Goal: Use online tool/utility

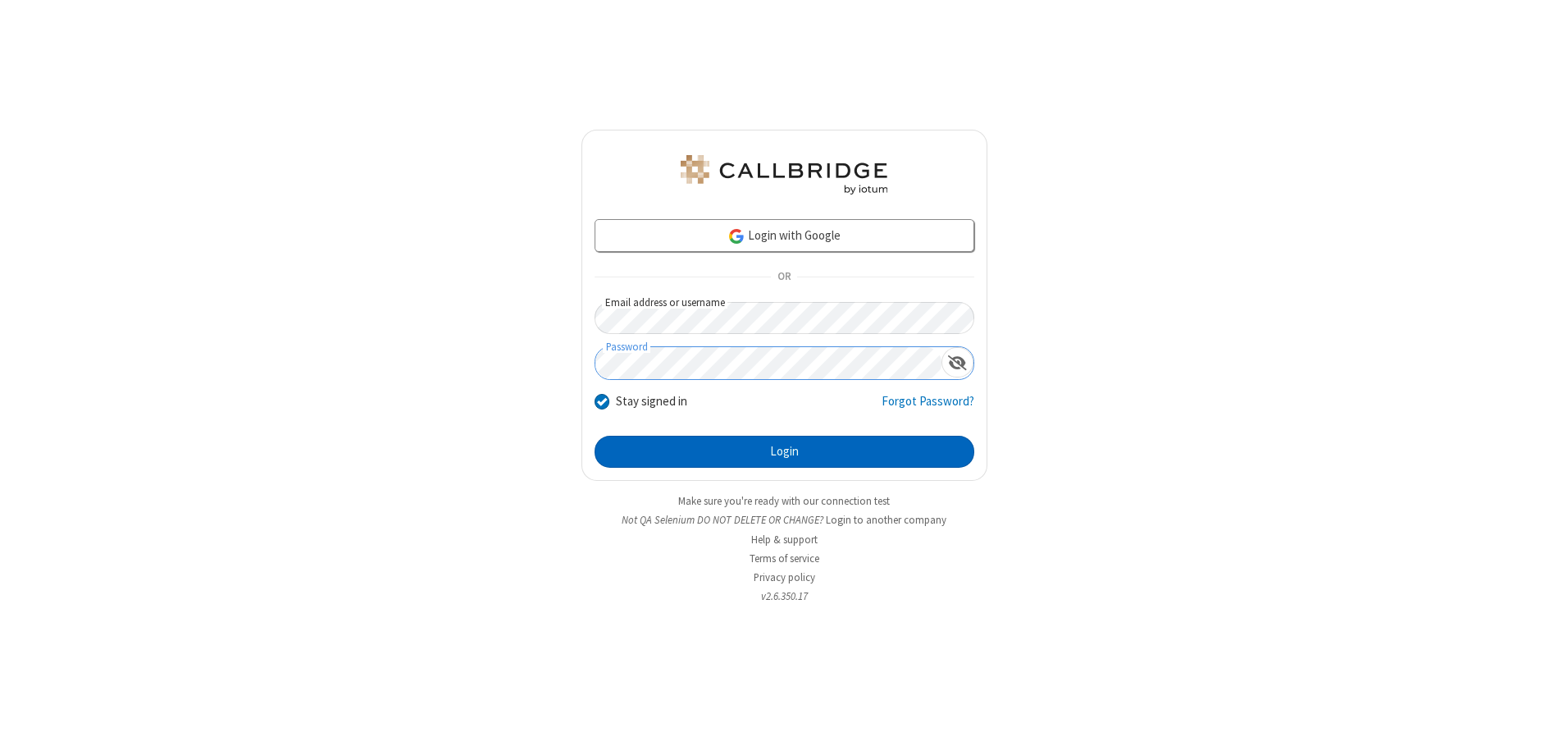
click at [784, 451] on button "Login" at bounding box center [785, 452] width 380 height 33
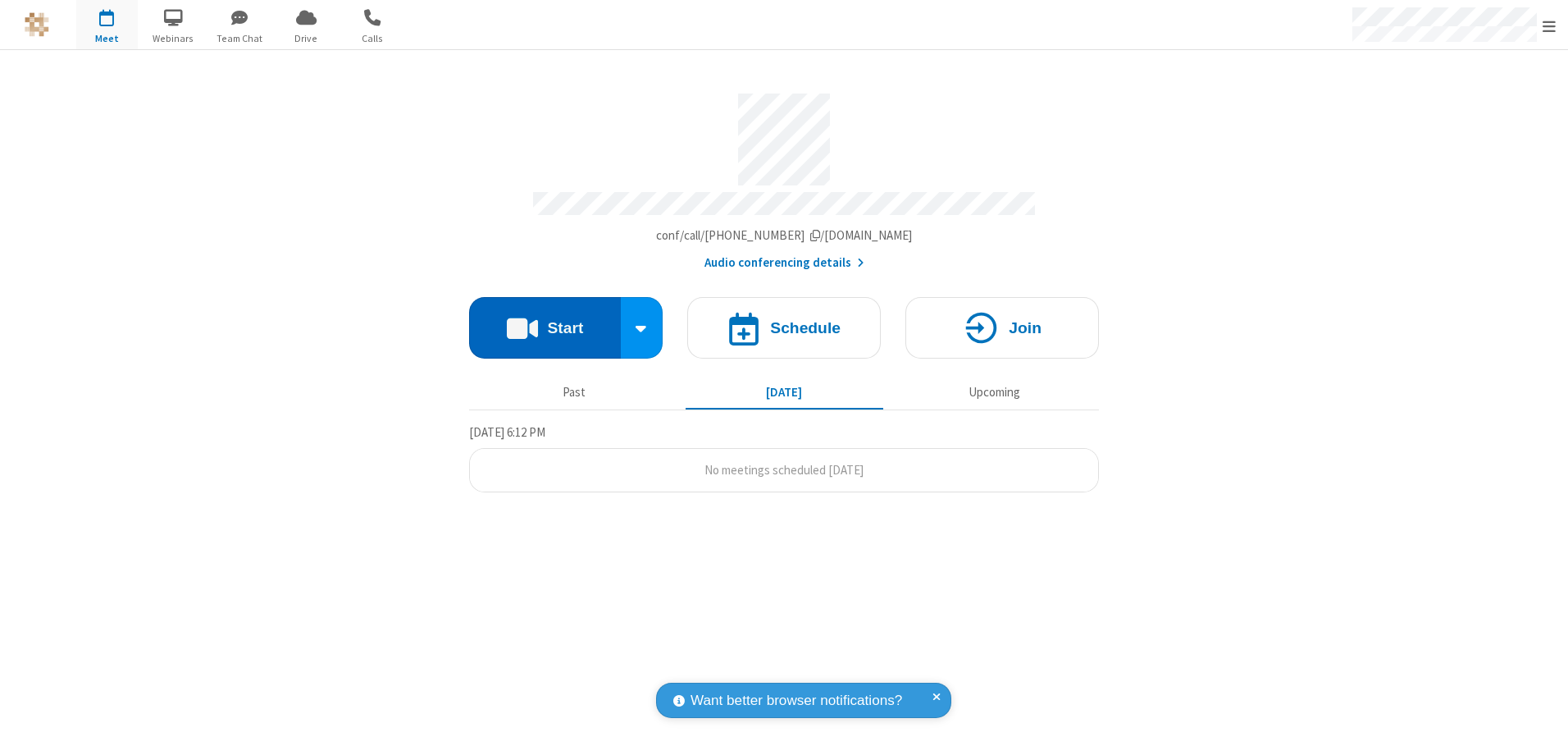
click at [545, 321] on button "Start" at bounding box center [545, 328] width 152 height 61
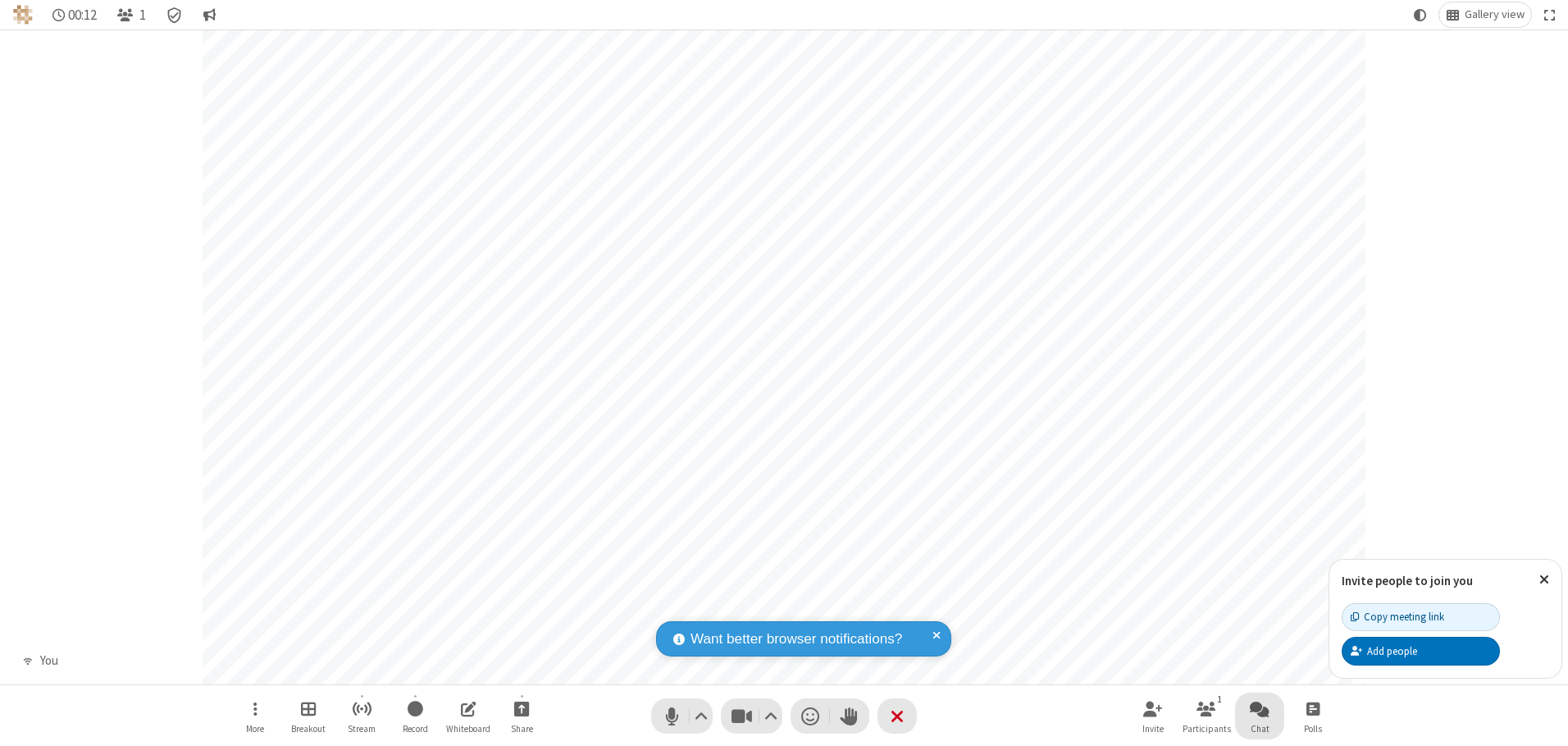
click at [1260, 708] on span "Open chat" at bounding box center [1259, 709] width 20 height 20
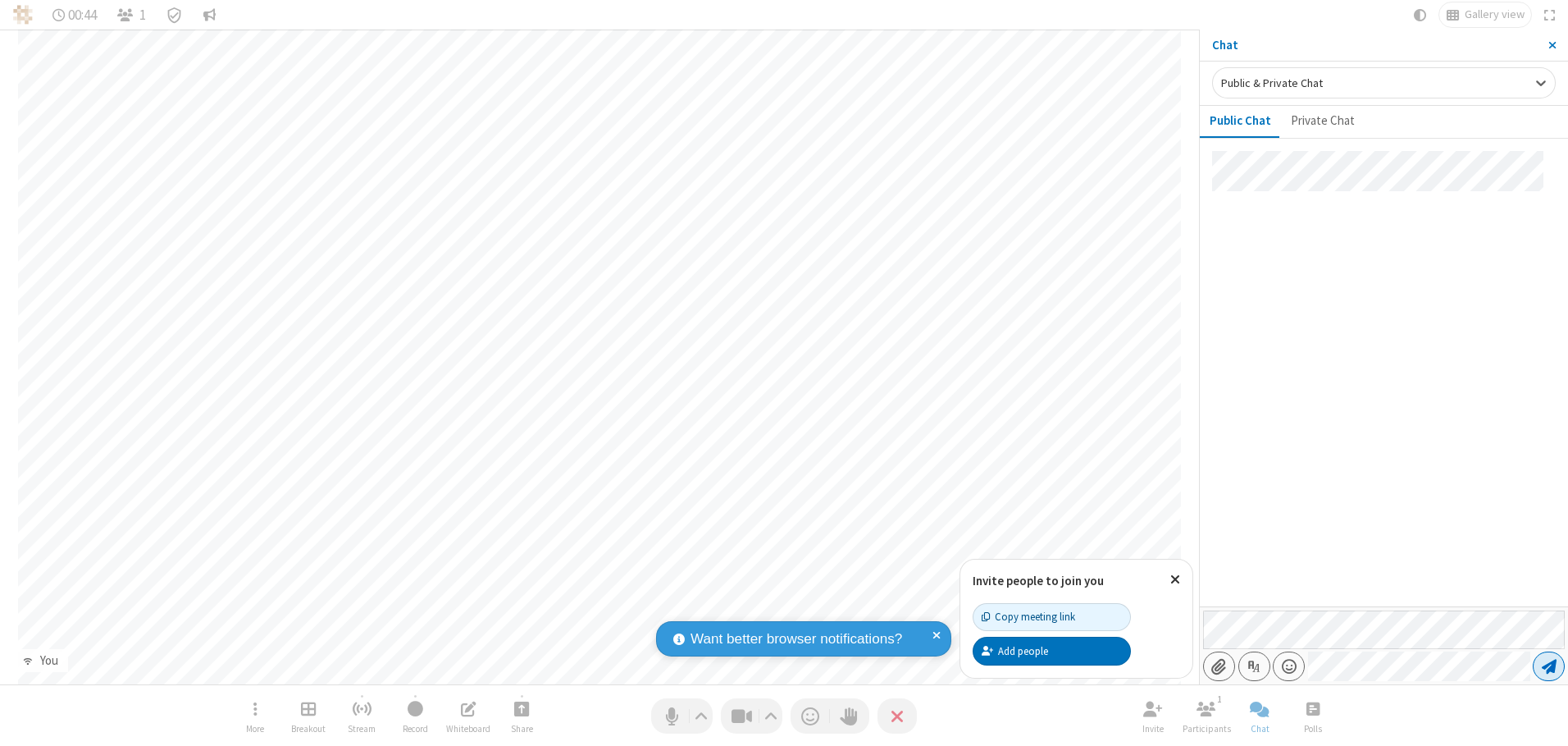
click at [1548, 666] on span "Send message" at bounding box center [1549, 666] width 15 height 17
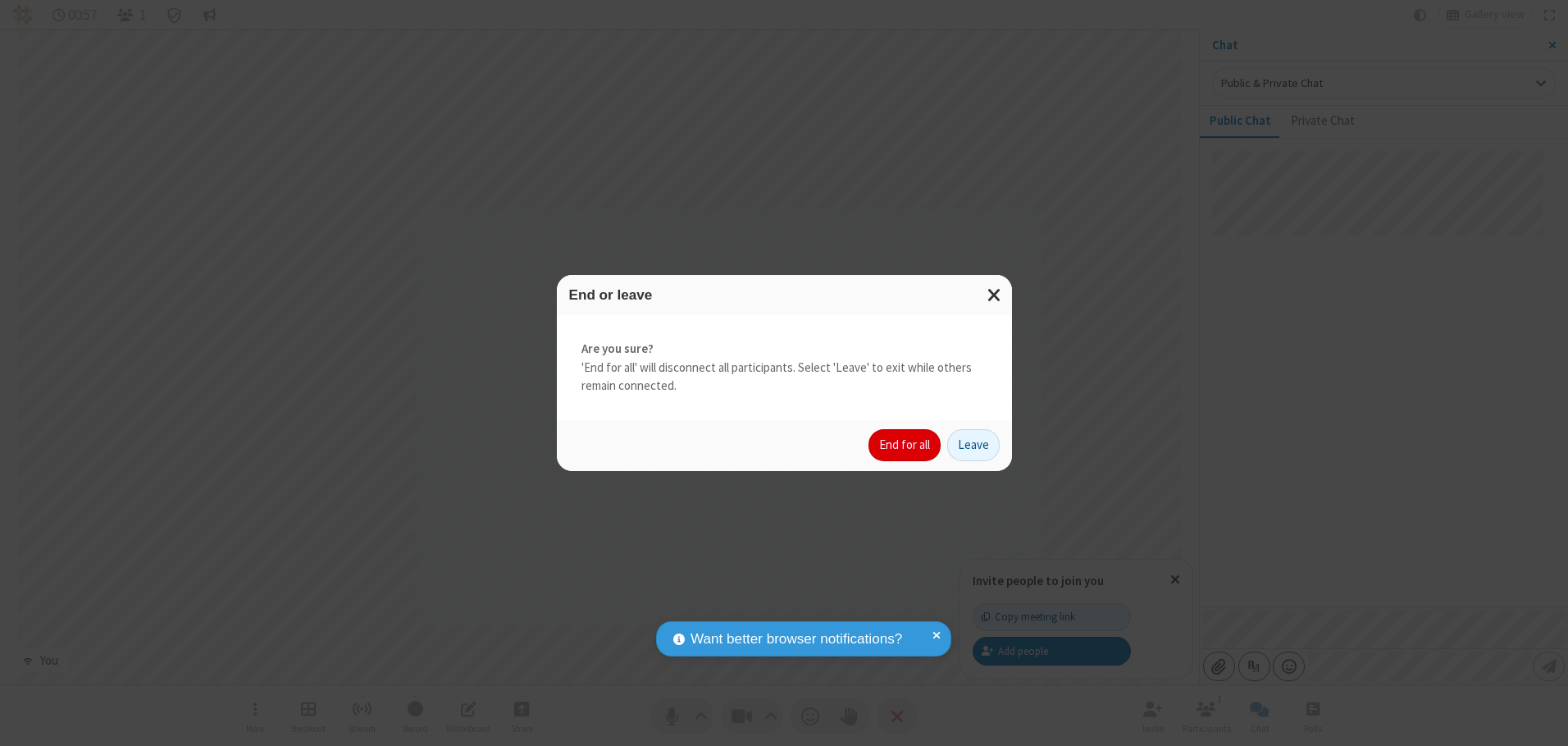
click at [905, 444] on button "End for all" at bounding box center [905, 445] width 73 height 33
